Goal: Task Accomplishment & Management: Manage account settings

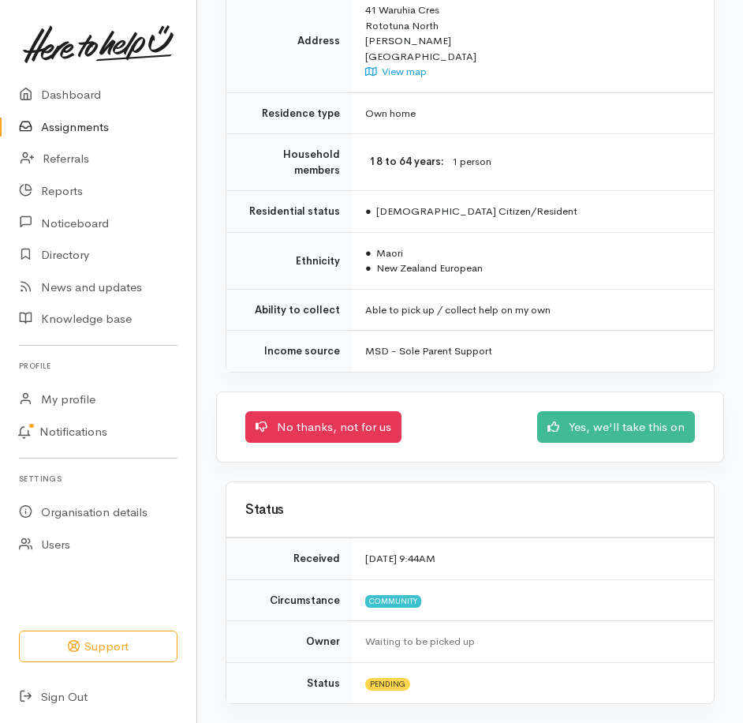
scroll to position [1641, 0]
click at [577, 409] on link "Yes, we'll take this on" at bounding box center [616, 425] width 158 height 32
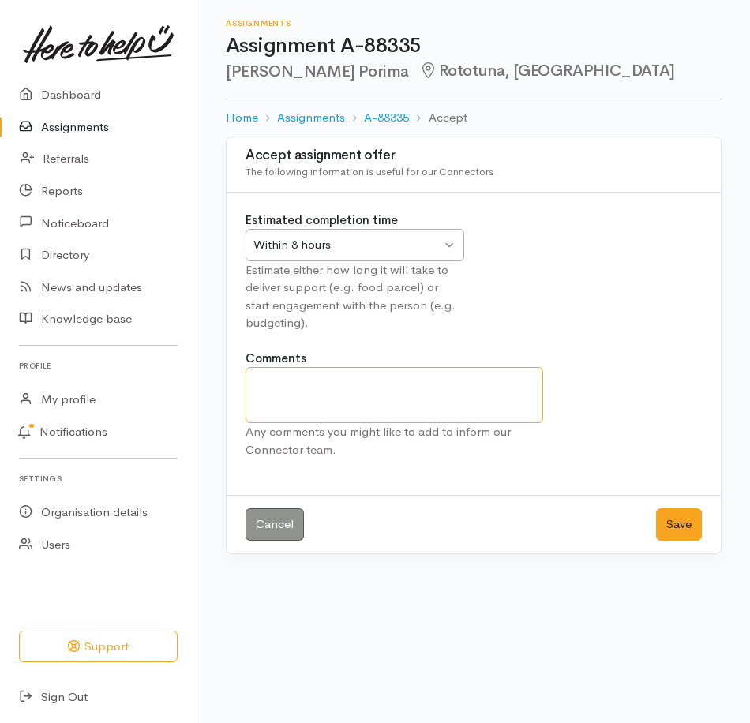
click at [356, 421] on textarea "Comments" at bounding box center [394, 395] width 298 height 56
type textarea "have sent a txt 3/9"
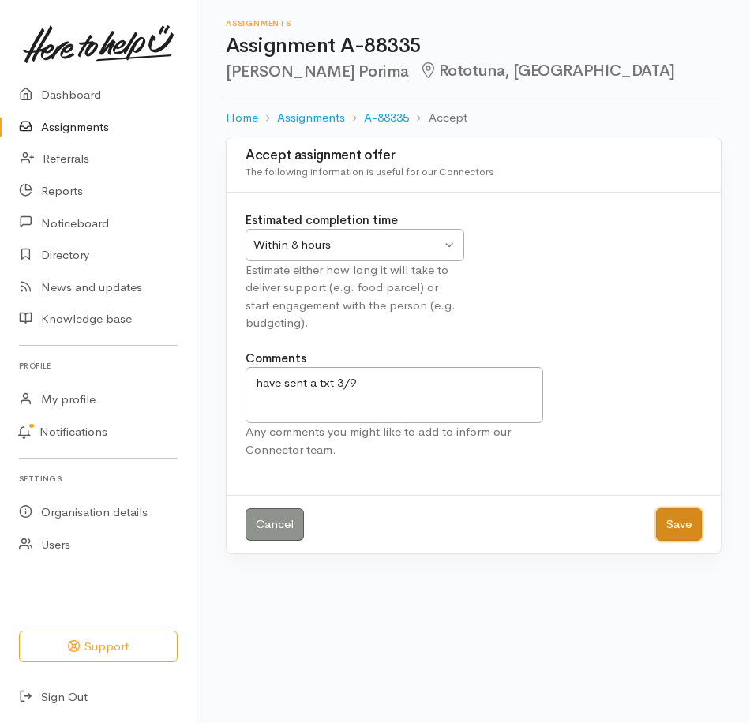
click at [674, 541] on button "Save" at bounding box center [679, 524] width 46 height 32
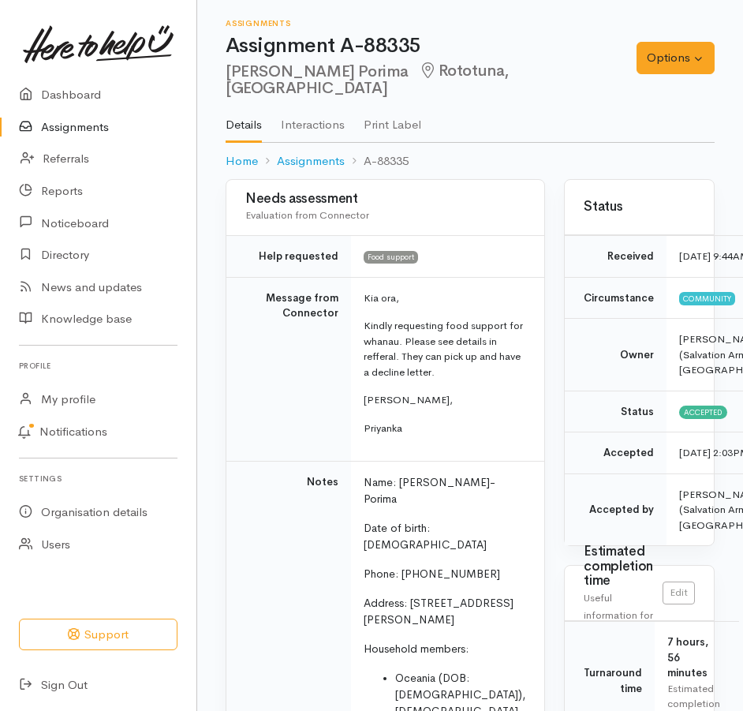
click at [69, 136] on link "Assignments" at bounding box center [98, 127] width 197 height 32
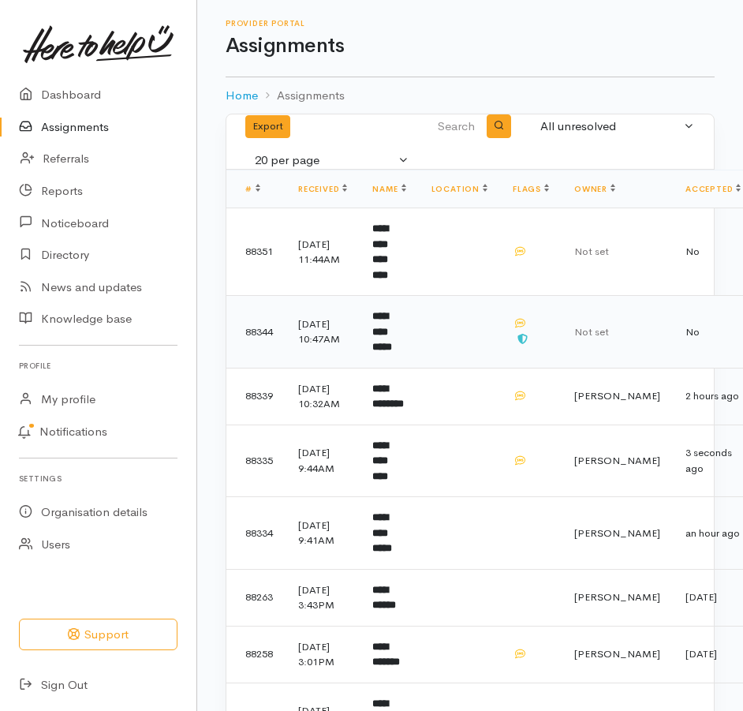
click at [392, 336] on b "**********" at bounding box center [382, 331] width 20 height 41
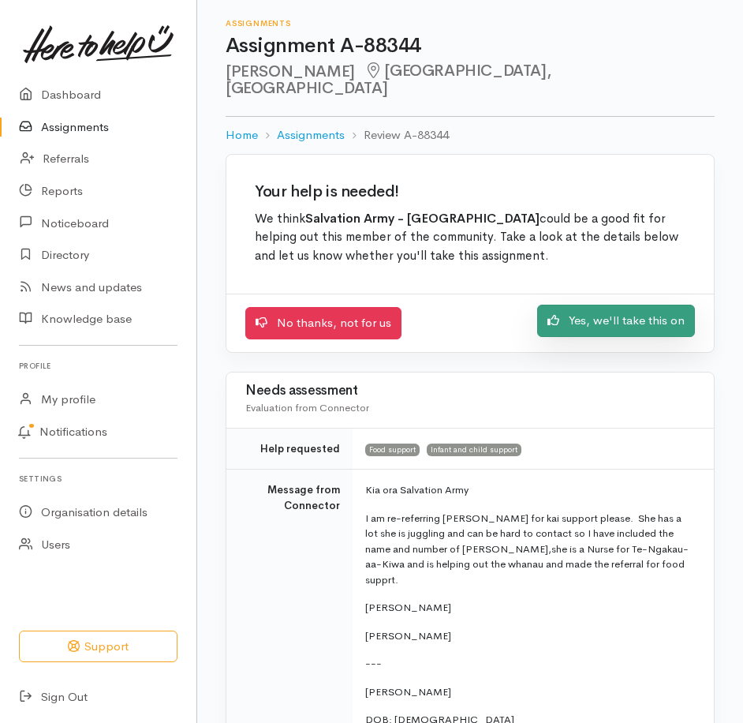
click at [604, 337] on link "Yes, we'll take this on" at bounding box center [616, 321] width 158 height 32
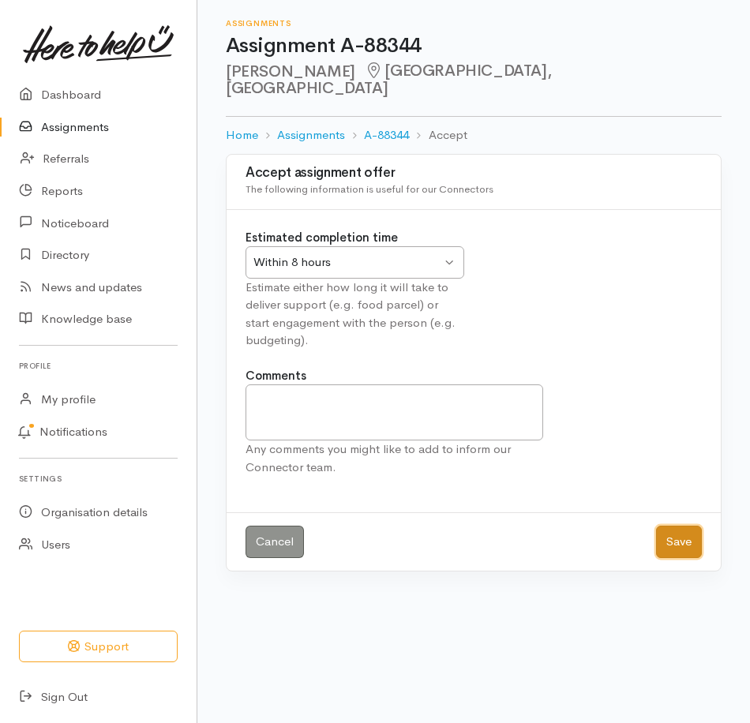
click at [674, 558] on button "Save" at bounding box center [679, 542] width 46 height 32
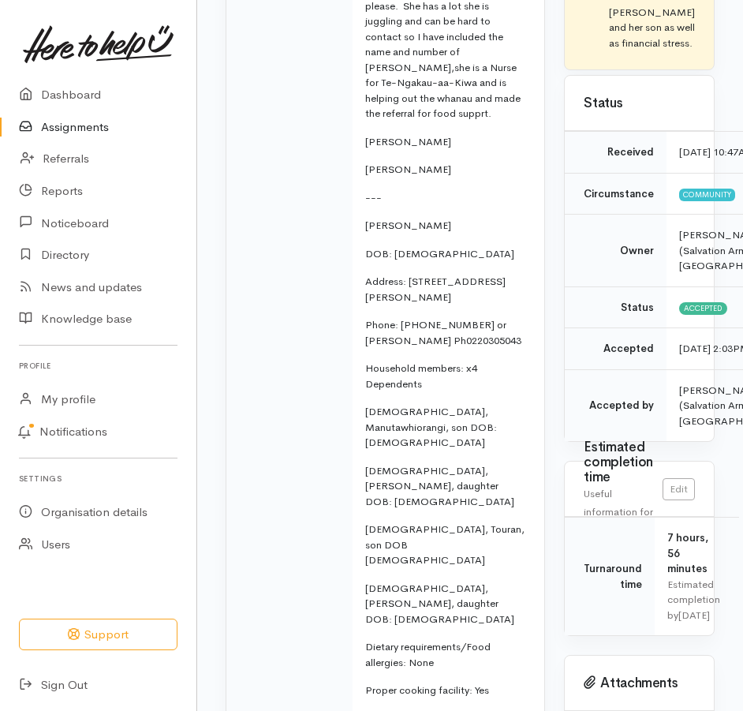
scroll to position [395, 0]
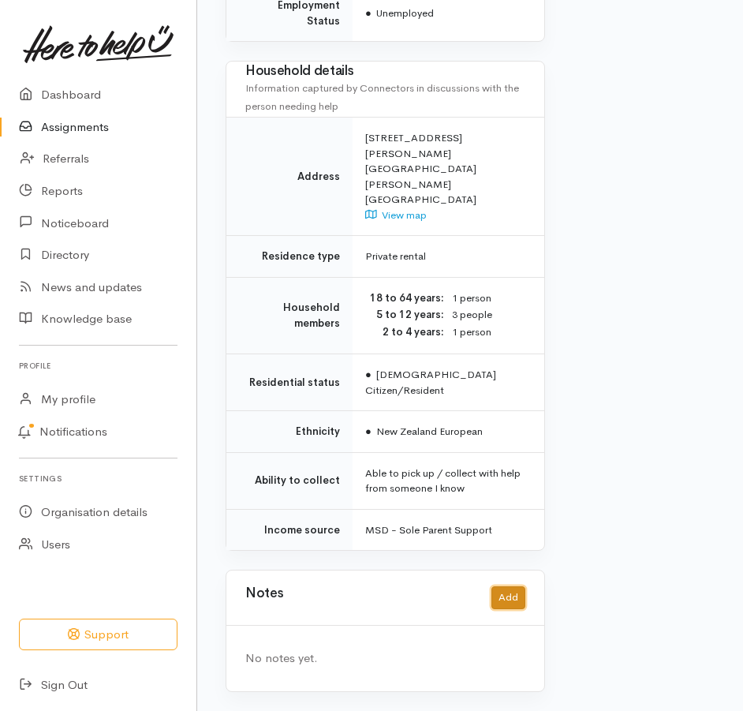
click at [492, 586] on button "Add" at bounding box center [509, 597] width 34 height 23
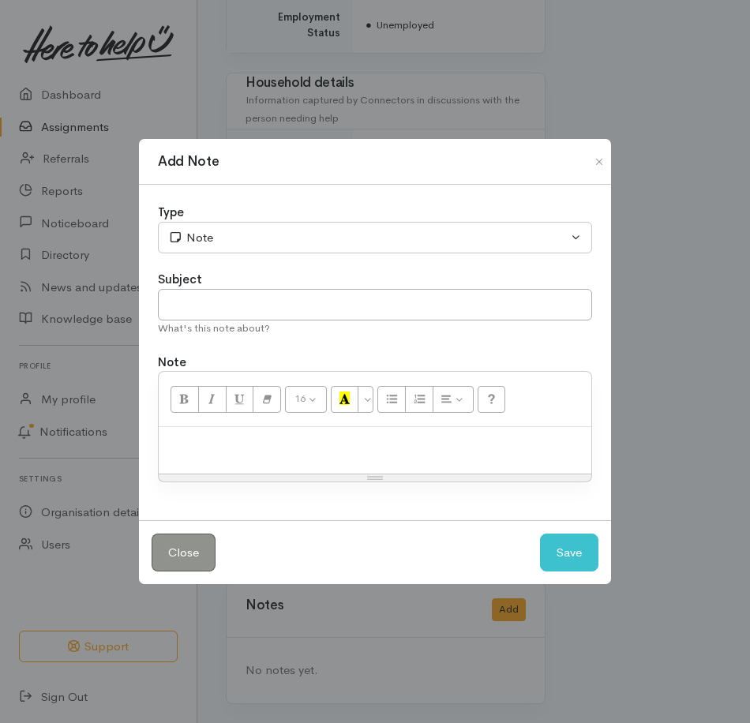
click at [246, 449] on p at bounding box center [375, 444] width 417 height 18
click at [564, 572] on button "Save" at bounding box center [569, 552] width 58 height 39
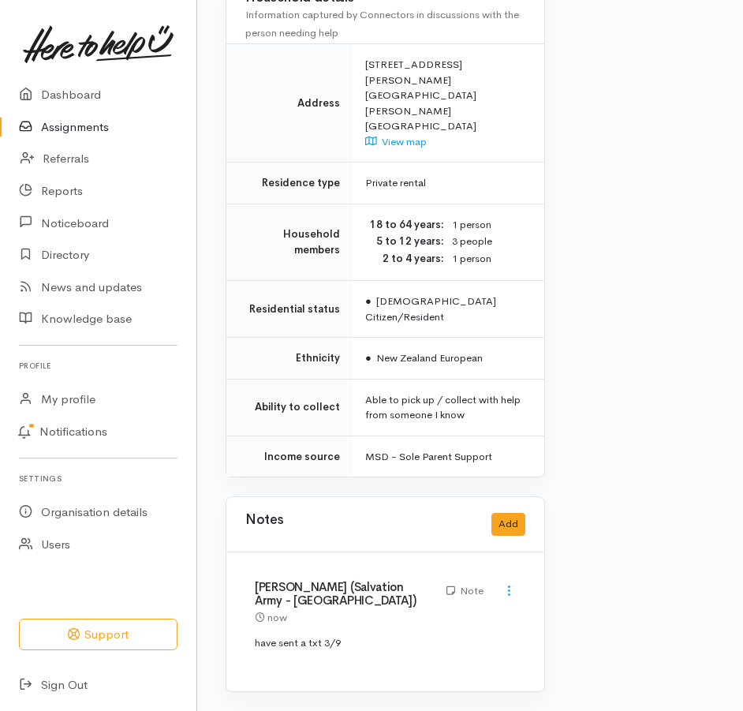
click at [93, 140] on link "Assignments" at bounding box center [98, 127] width 197 height 32
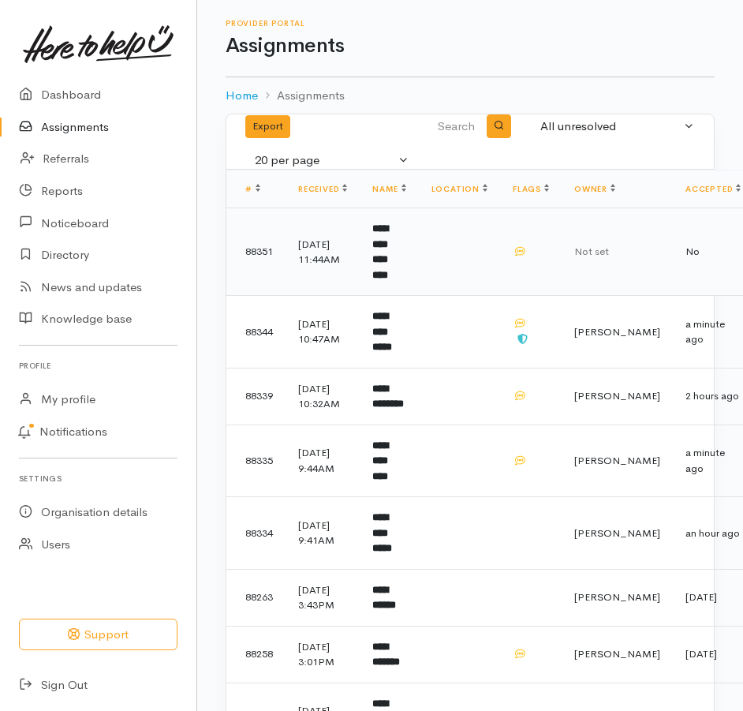
click at [388, 275] on b "**********" at bounding box center [380, 251] width 16 height 57
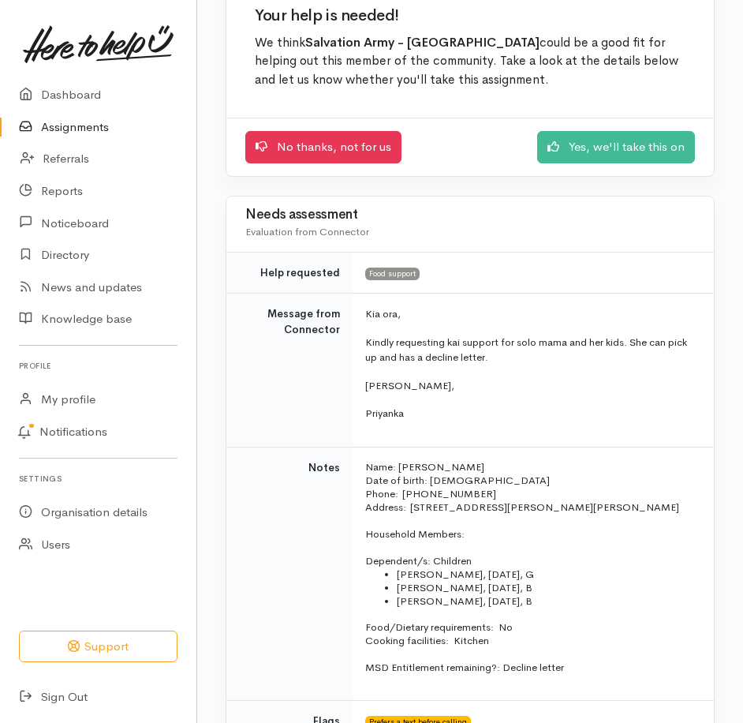
scroll to position [158, 0]
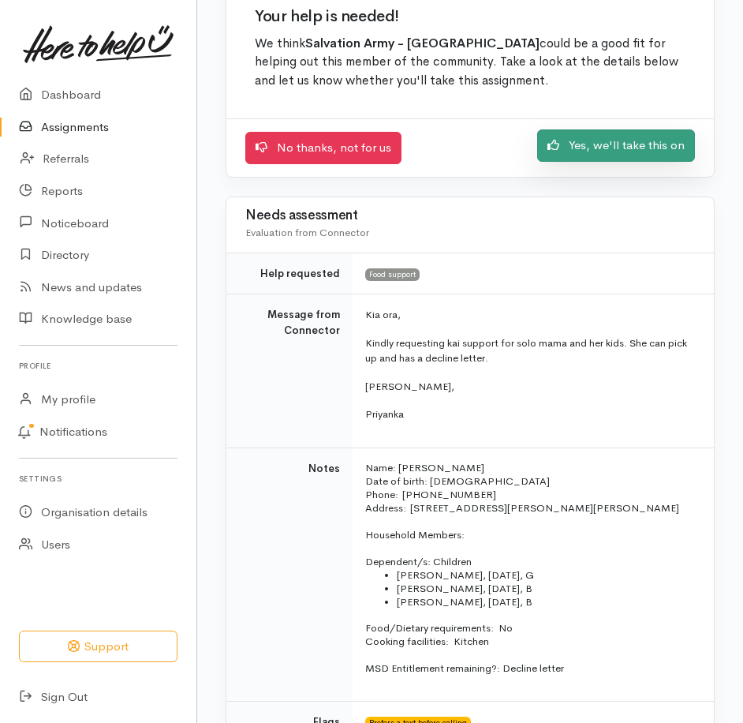
click at [553, 162] on link "Yes, we'll take this on" at bounding box center [616, 145] width 158 height 32
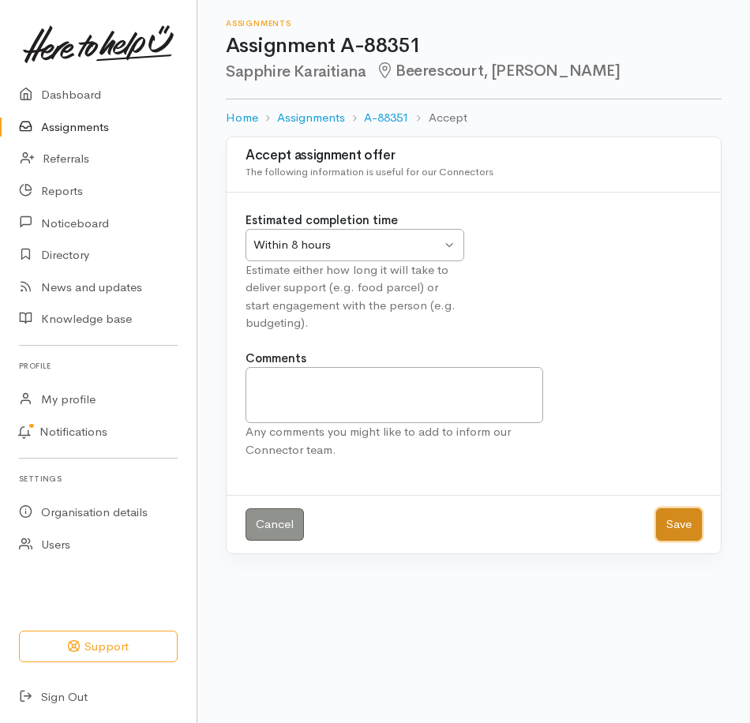
click at [664, 541] on button "Save" at bounding box center [679, 524] width 46 height 32
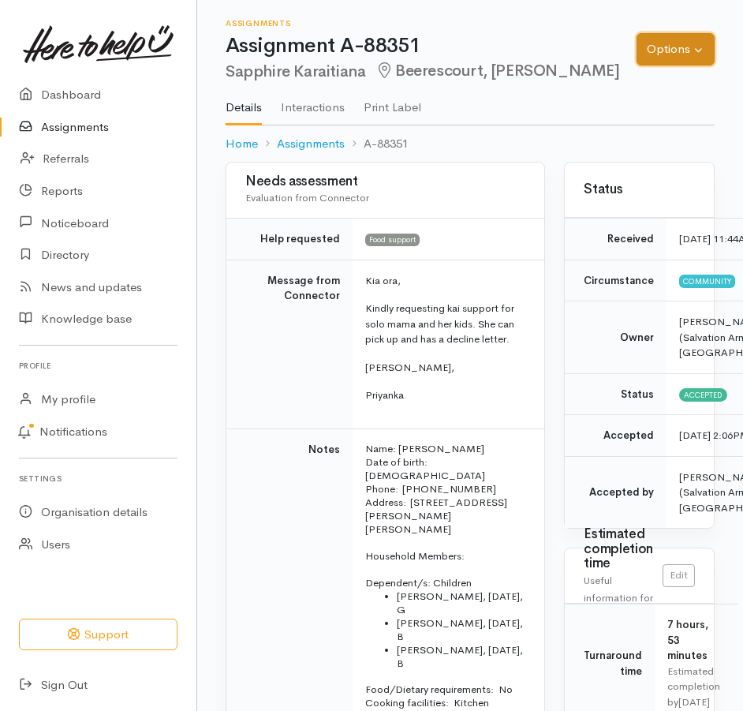
click at [667, 54] on button "Options" at bounding box center [676, 49] width 78 height 32
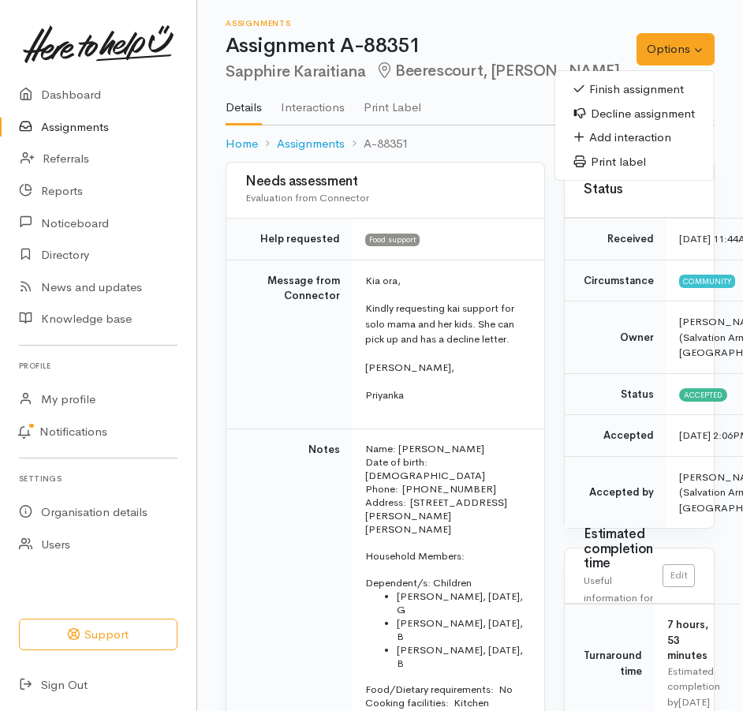
click at [633, 102] on link "Finish assignment" at bounding box center [635, 89] width 159 height 24
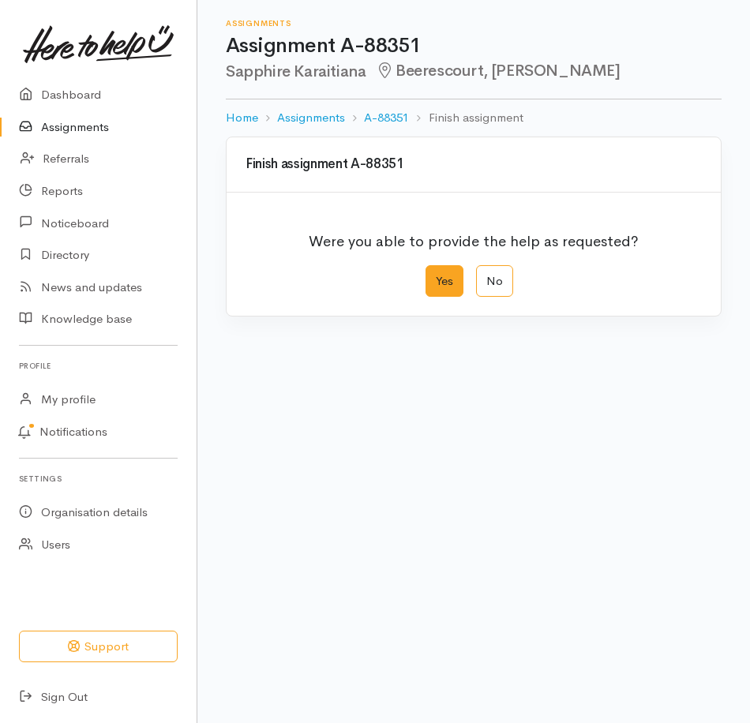
click at [442, 298] on label "Yes" at bounding box center [444, 281] width 38 height 32
click at [436, 275] on input "Yes" at bounding box center [430, 270] width 10 height 10
radio input "true"
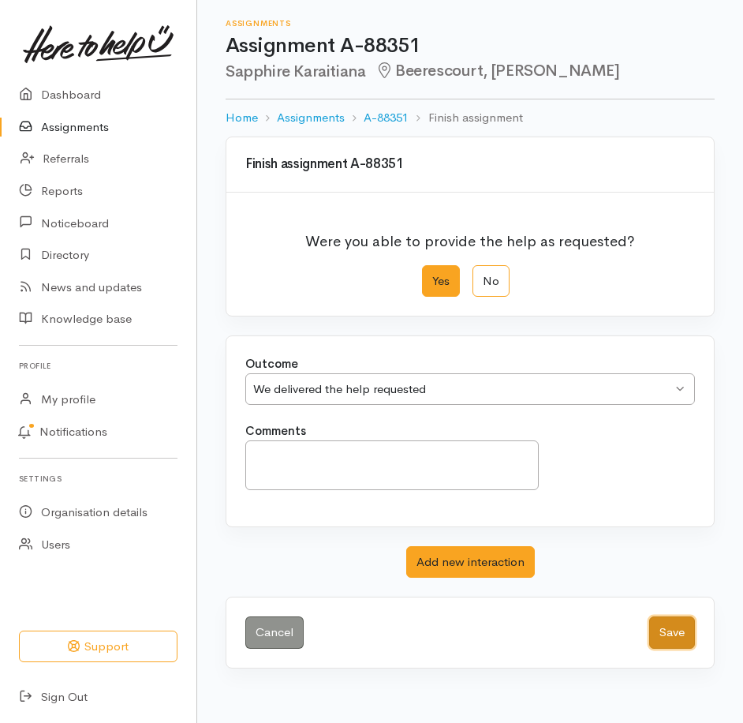
click at [668, 649] on button "Save" at bounding box center [672, 632] width 46 height 32
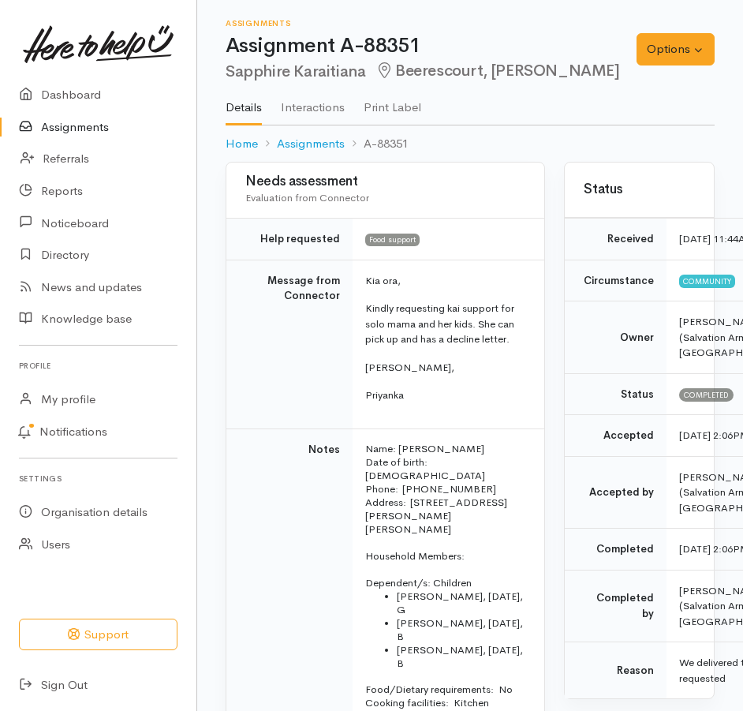
click at [85, 139] on link "Assignments" at bounding box center [98, 127] width 197 height 32
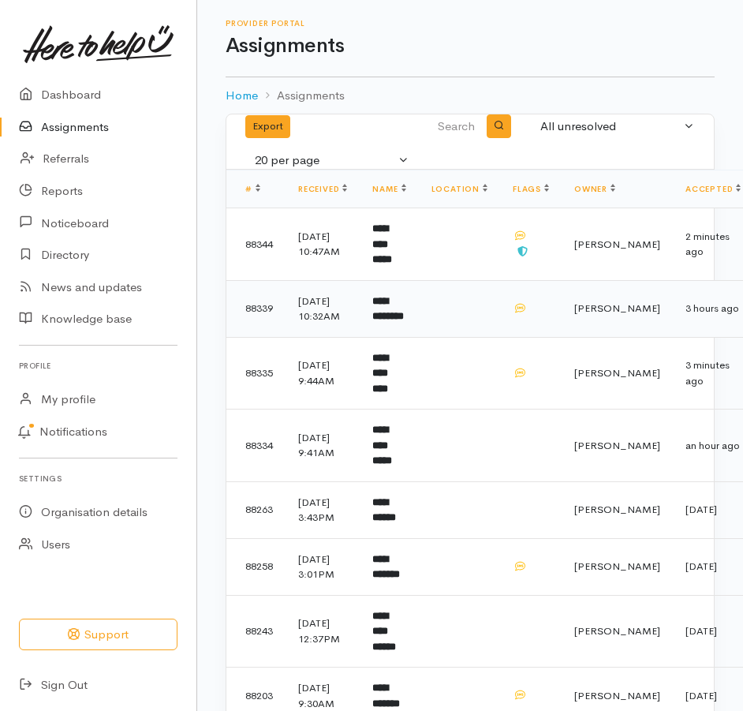
click at [404, 322] on b "**********" at bounding box center [388, 309] width 32 height 26
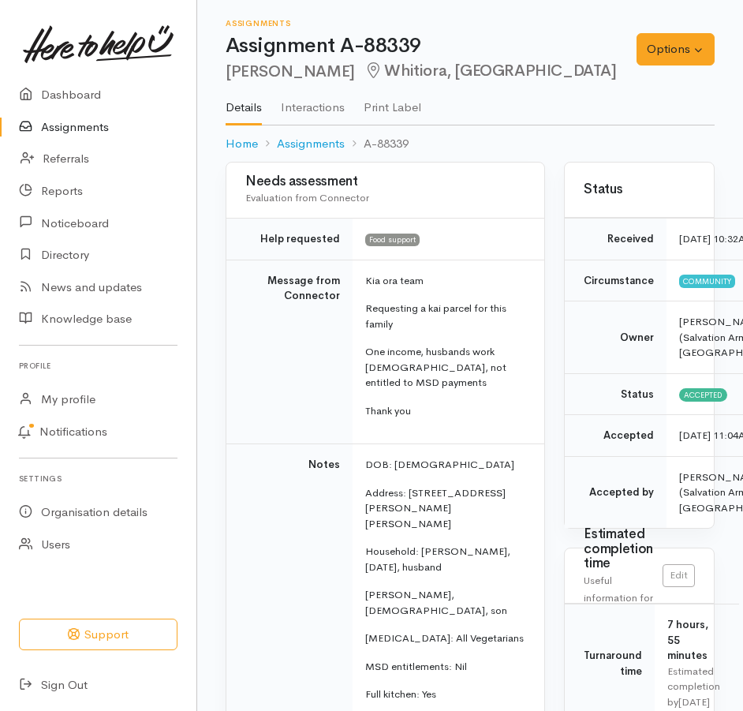
click at [99, 137] on link "Assignments" at bounding box center [98, 127] width 197 height 32
